Goal: Navigation & Orientation: Find specific page/section

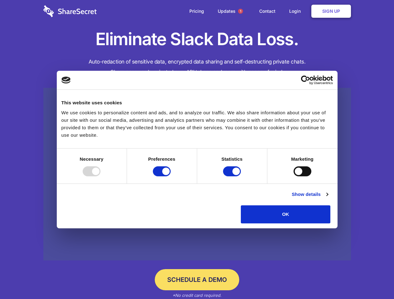
click at [100, 177] on div at bounding box center [92, 172] width 18 height 10
click at [171, 177] on input "Preferences" at bounding box center [162, 172] width 18 height 10
checkbox input "false"
click at [233, 177] on input "Statistics" at bounding box center [232, 172] width 18 height 10
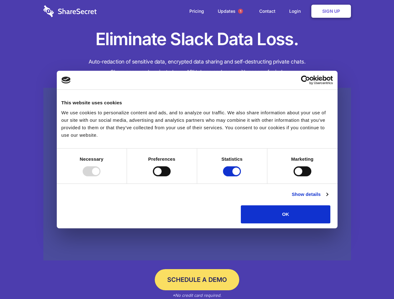
checkbox input "false"
click at [293, 177] on input "Marketing" at bounding box center [302, 172] width 18 height 10
checkbox input "true"
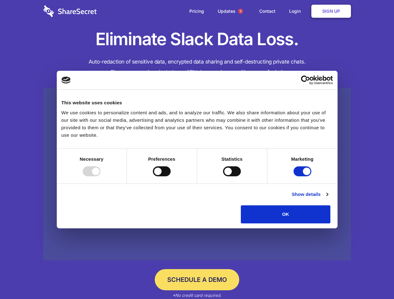
click at [328, 198] on link "Show details" at bounding box center [310, 194] width 36 height 7
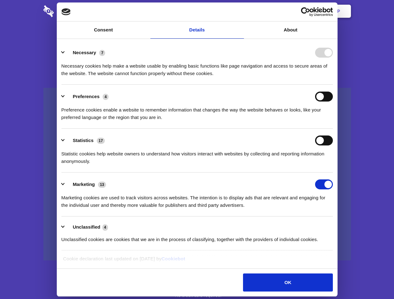
click at [333, 85] on li "Necessary 7 Necessary cookies help make a website usable by enabling basic func…" at bounding box center [196, 63] width 271 height 44
click at [240, 11] on span "1" at bounding box center [240, 11] width 5 height 5
